Goal: Check status: Check status

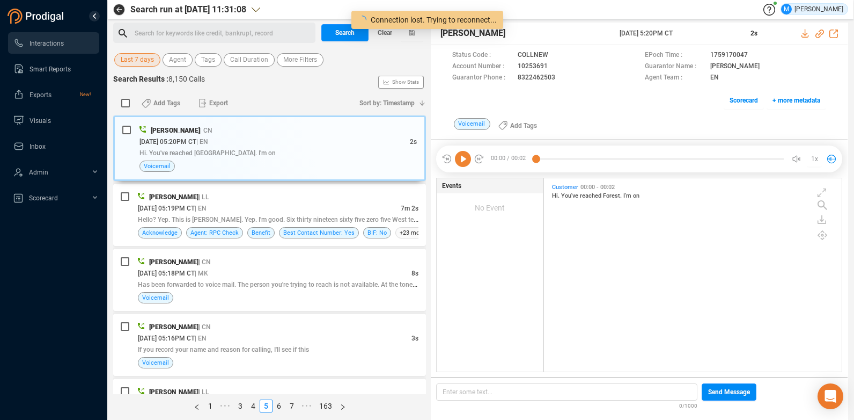
scroll to position [191, 293]
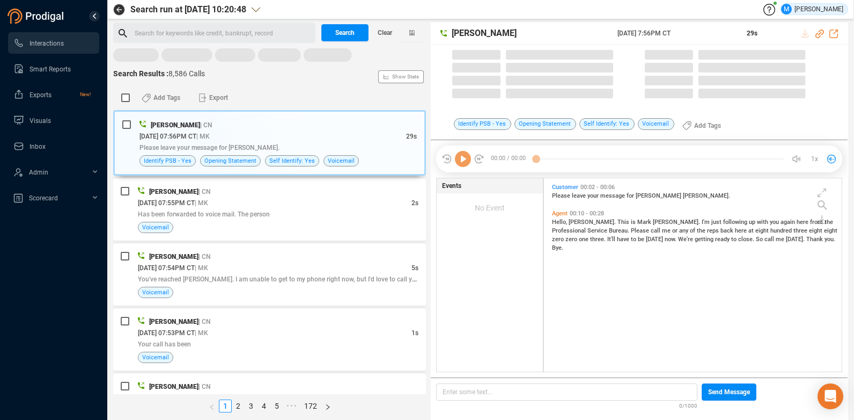
scroll to position [191, 293]
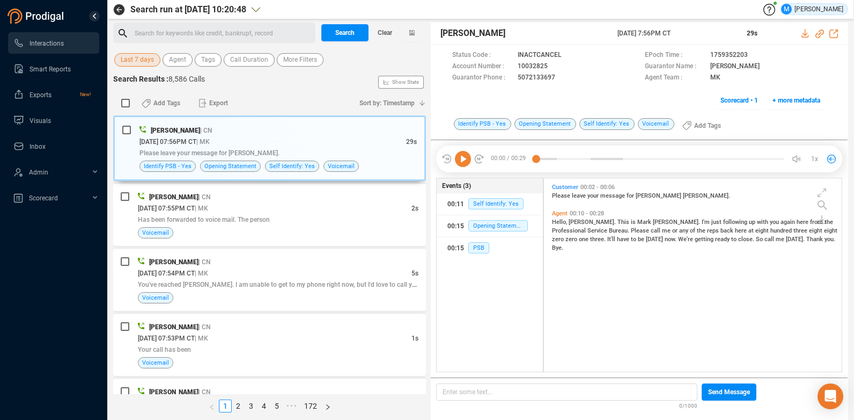
click at [135, 62] on span "Last 7 days" at bounding box center [137, 59] width 33 height 13
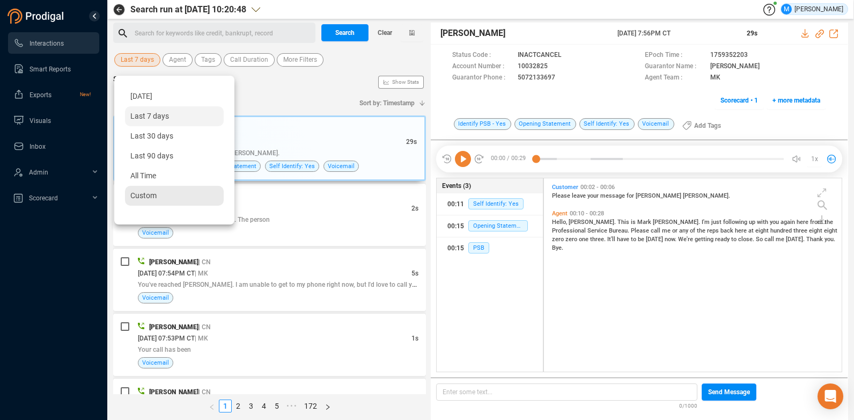
click at [177, 196] on div "Custom" at bounding box center [174, 196] width 99 height 20
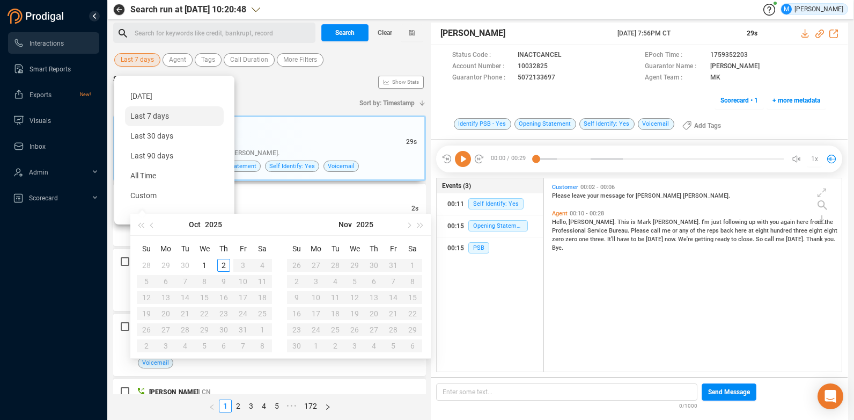
type input "[DATE]"
click at [152, 226] on span "button" at bounding box center [152, 224] width 5 height 5
type input "[DATE]"
click at [184, 330] on div "30" at bounding box center [185, 329] width 13 height 13
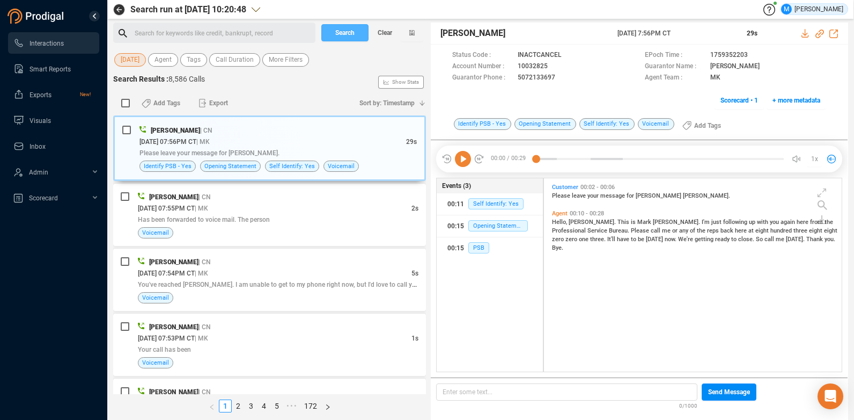
click at [343, 35] on span "Search" at bounding box center [344, 32] width 19 height 17
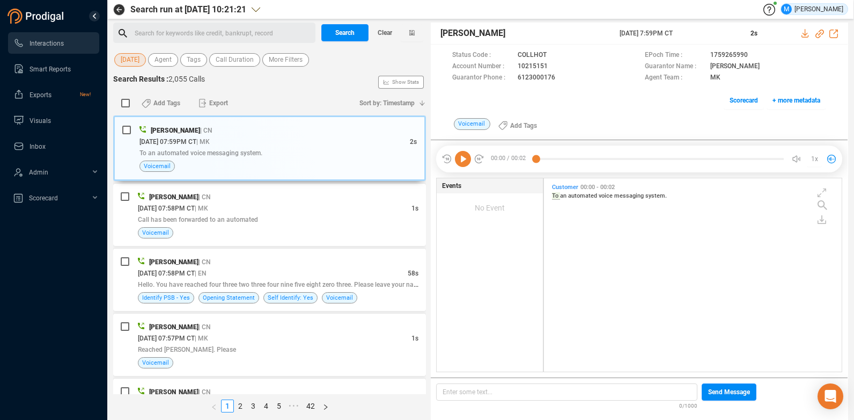
click at [129, 59] on span "[DATE]" at bounding box center [130, 59] width 19 height 13
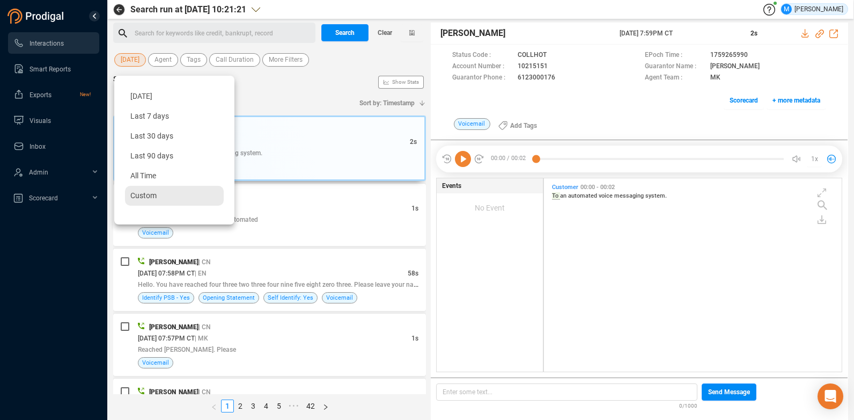
click at [164, 194] on div "Custom" at bounding box center [174, 196] width 99 height 20
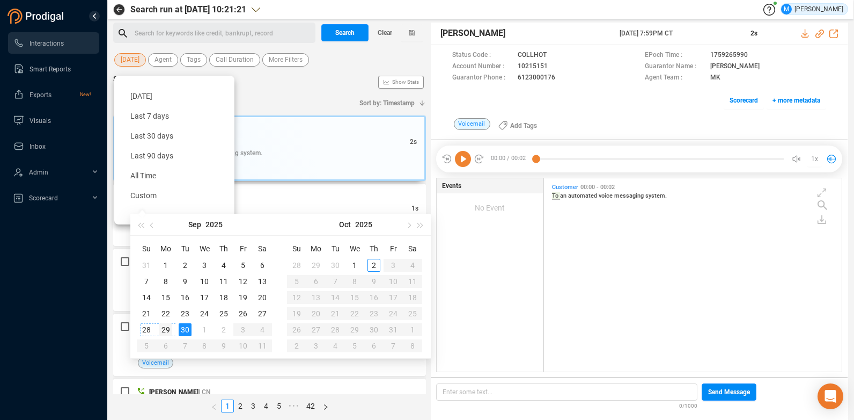
type input "[DATE]"
click at [163, 329] on div "29" at bounding box center [165, 329] width 13 height 13
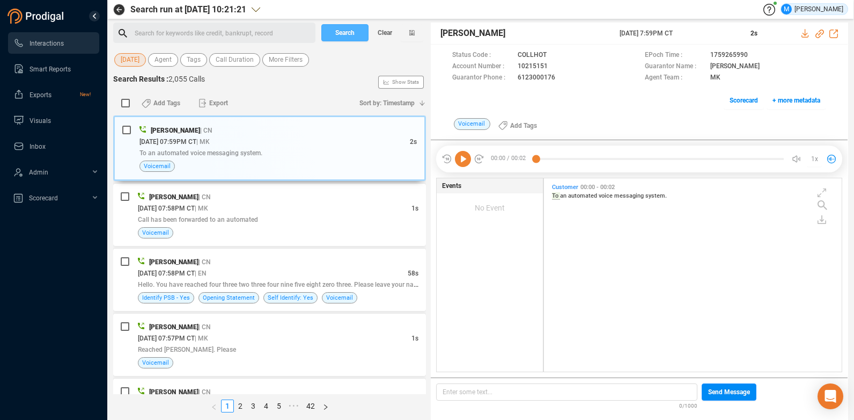
click at [340, 34] on span "Search" at bounding box center [344, 32] width 19 height 17
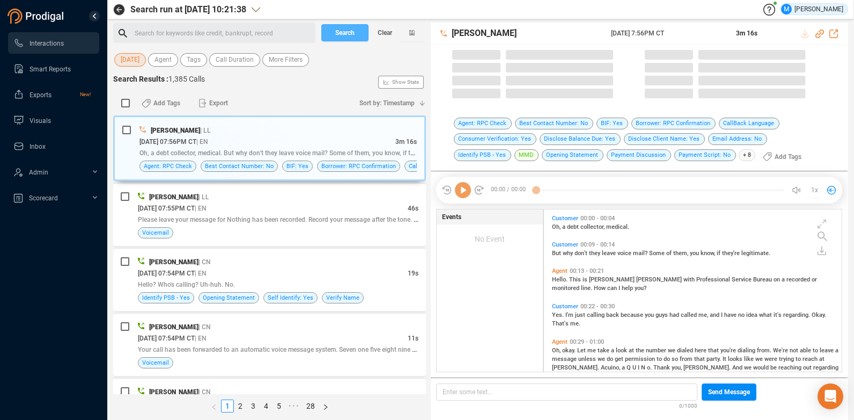
scroll to position [159, 293]
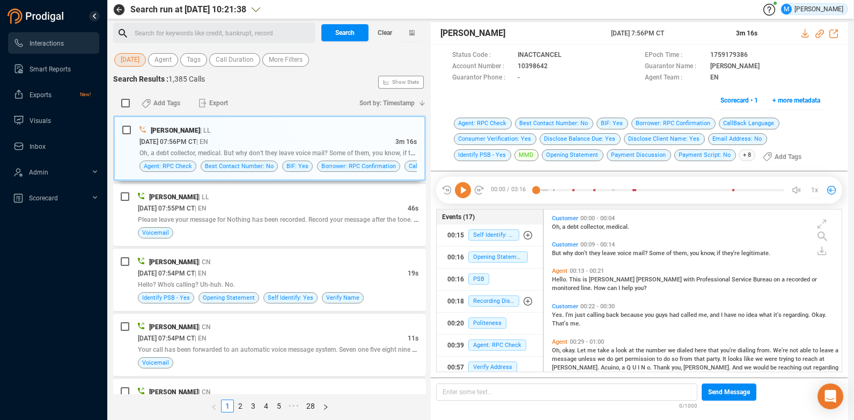
click at [123, 59] on span "[DATE]" at bounding box center [130, 59] width 19 height 13
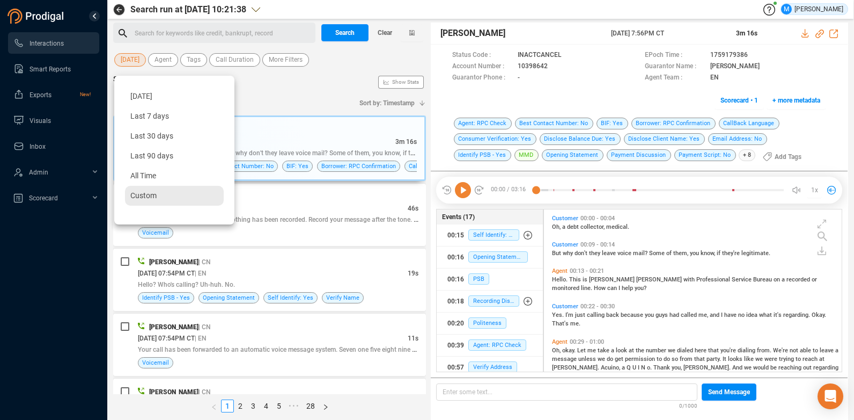
click at [152, 190] on div "Custom" at bounding box center [174, 196] width 99 height 20
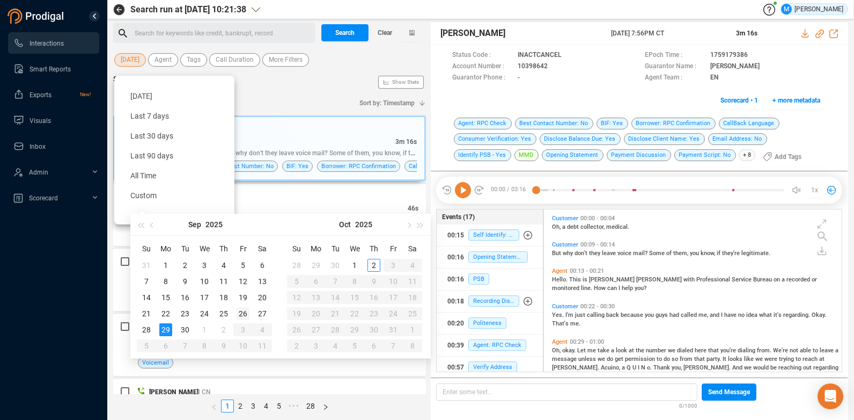
type input "[DATE]"
click at [244, 310] on div "26" at bounding box center [243, 313] width 13 height 13
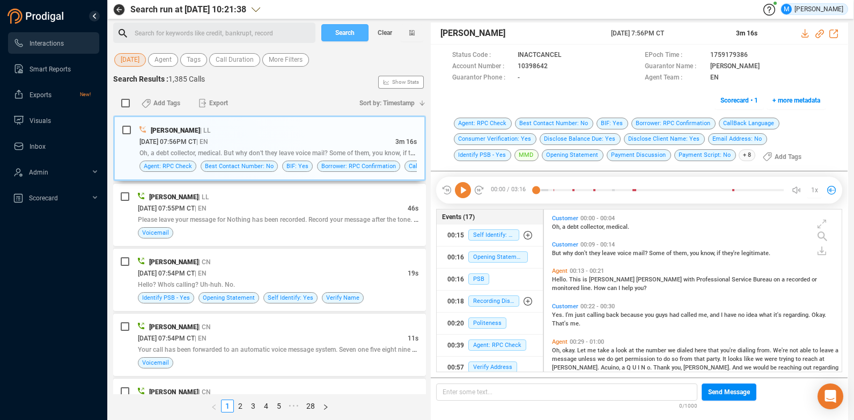
click at [347, 39] on span "Search" at bounding box center [344, 32] width 19 height 17
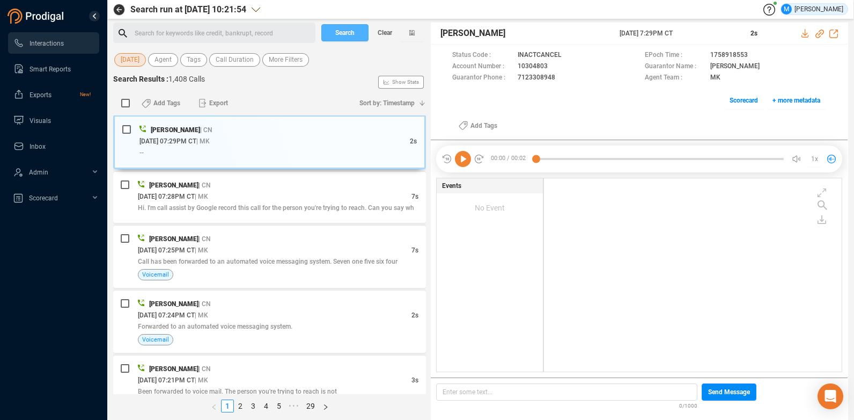
scroll to position [0, 0]
click at [136, 60] on span "[DATE]" at bounding box center [130, 59] width 19 height 13
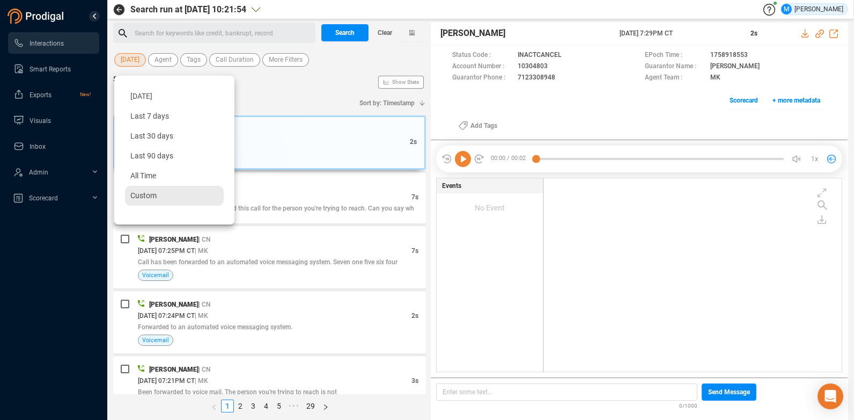
click at [193, 191] on div "Custom" at bounding box center [174, 196] width 99 height 20
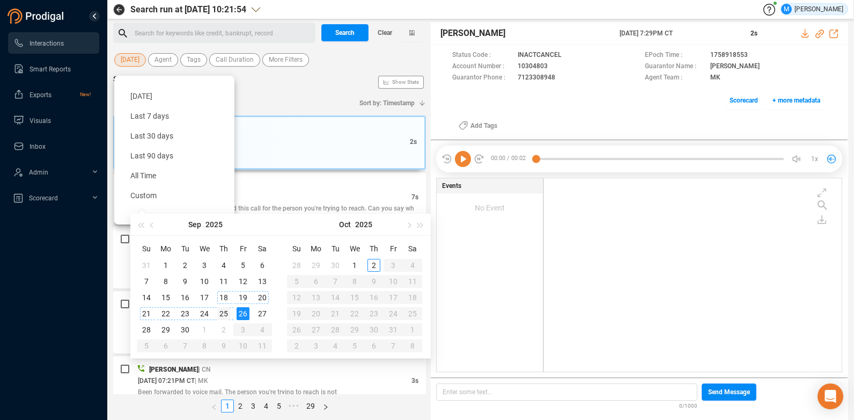
type input "[DATE]"
click at [222, 311] on div "25" at bounding box center [223, 313] width 13 height 13
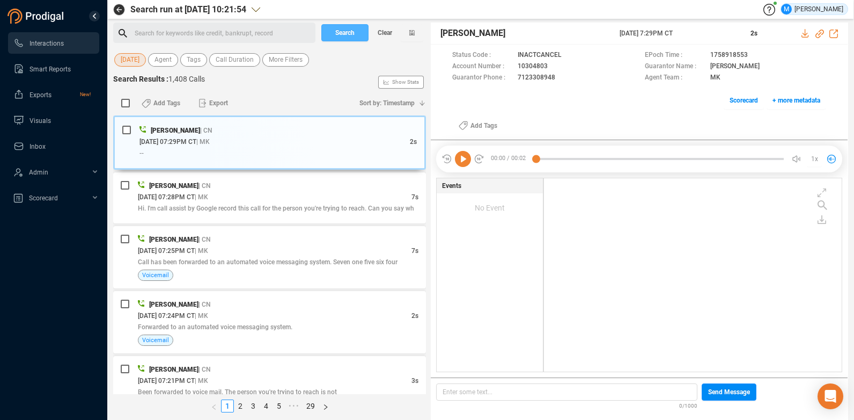
click at [333, 35] on button "Search" at bounding box center [345, 32] width 47 height 17
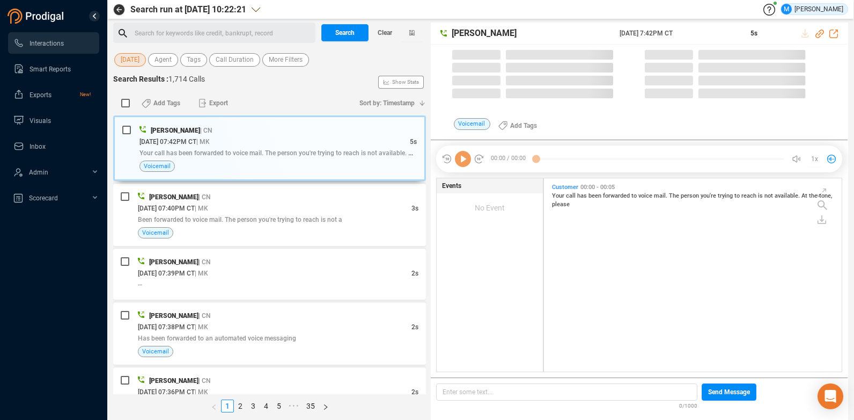
scroll to position [191, 293]
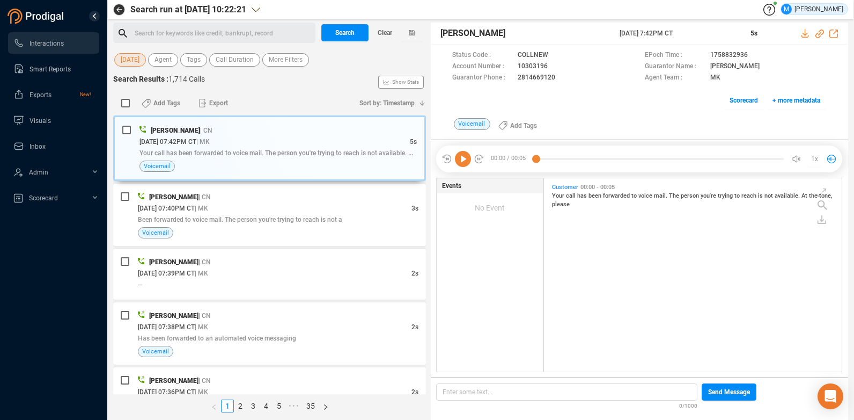
click at [132, 62] on span "[DATE]" at bounding box center [130, 59] width 19 height 13
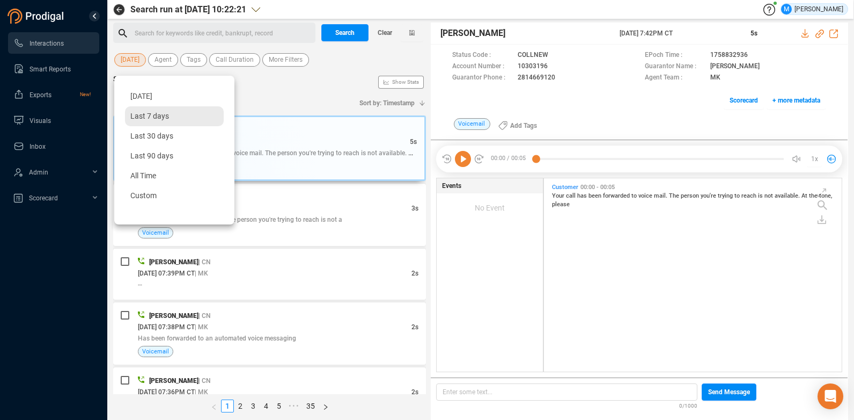
click at [178, 113] on div "Last 7 days" at bounding box center [174, 116] width 99 height 20
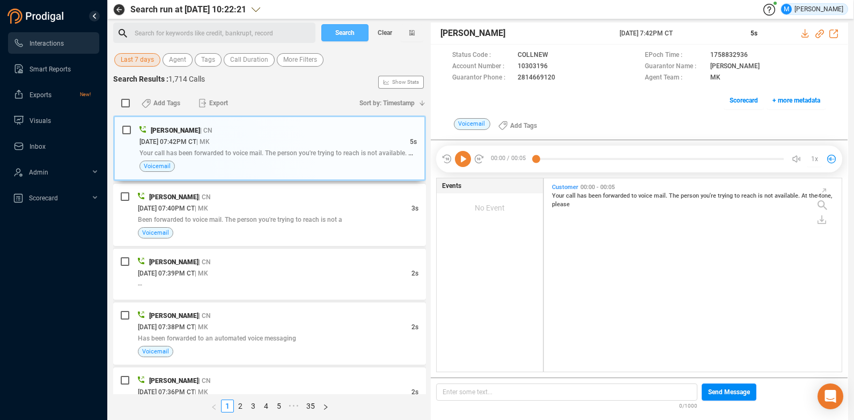
click at [349, 34] on span "Search" at bounding box center [344, 32] width 19 height 17
